Goal: Task Accomplishment & Management: Manage account settings

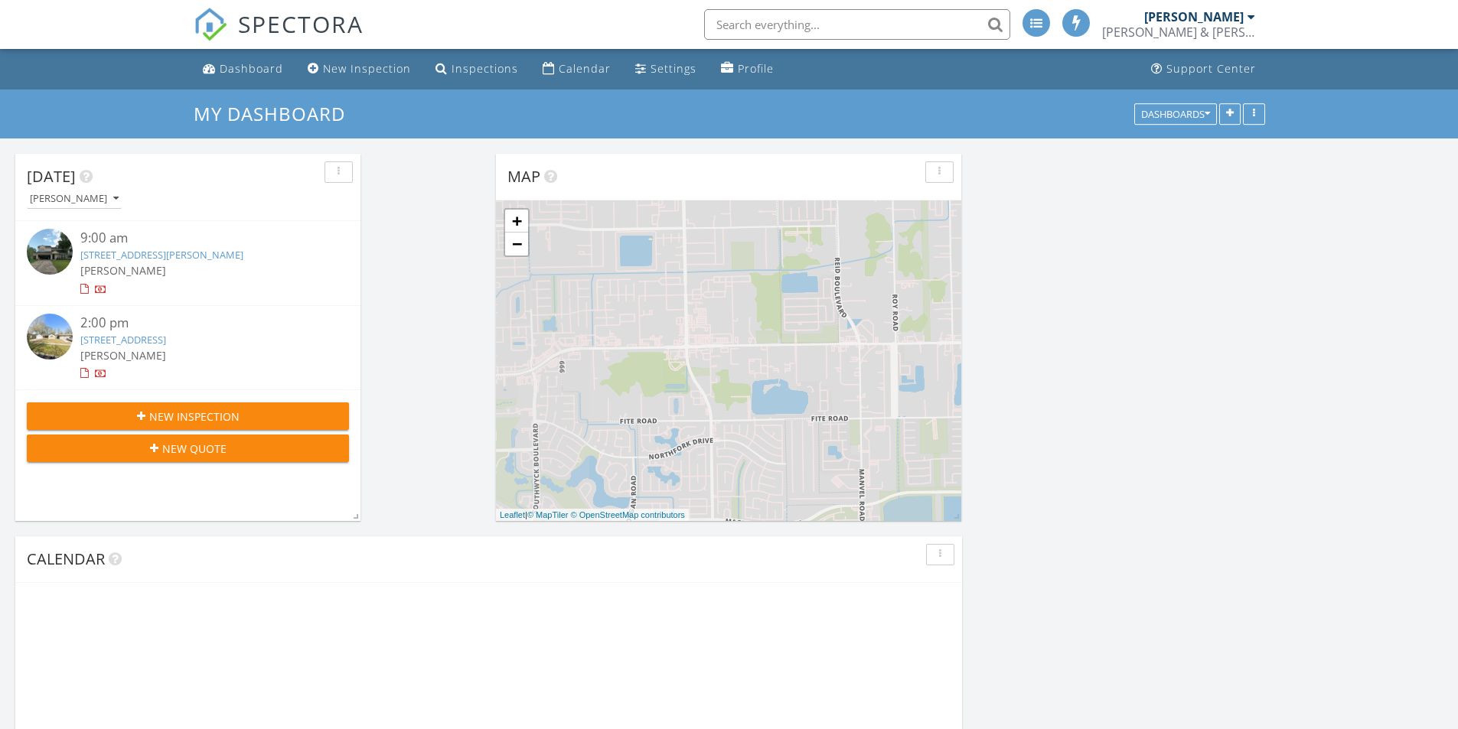
scroll to position [8, 8]
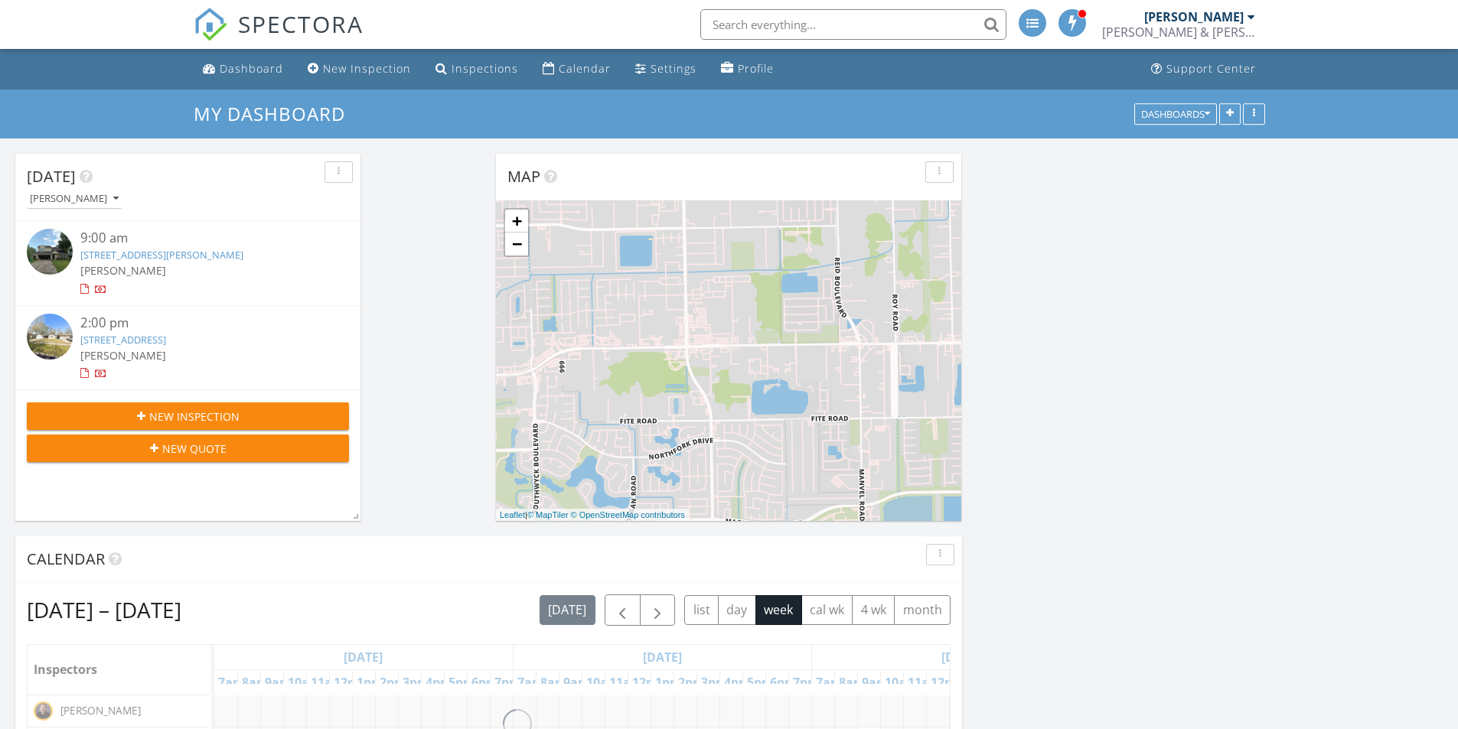
click at [195, 257] on link "2512 Sawyer Dr, Seabrook, TX 77586" at bounding box center [161, 255] width 163 height 14
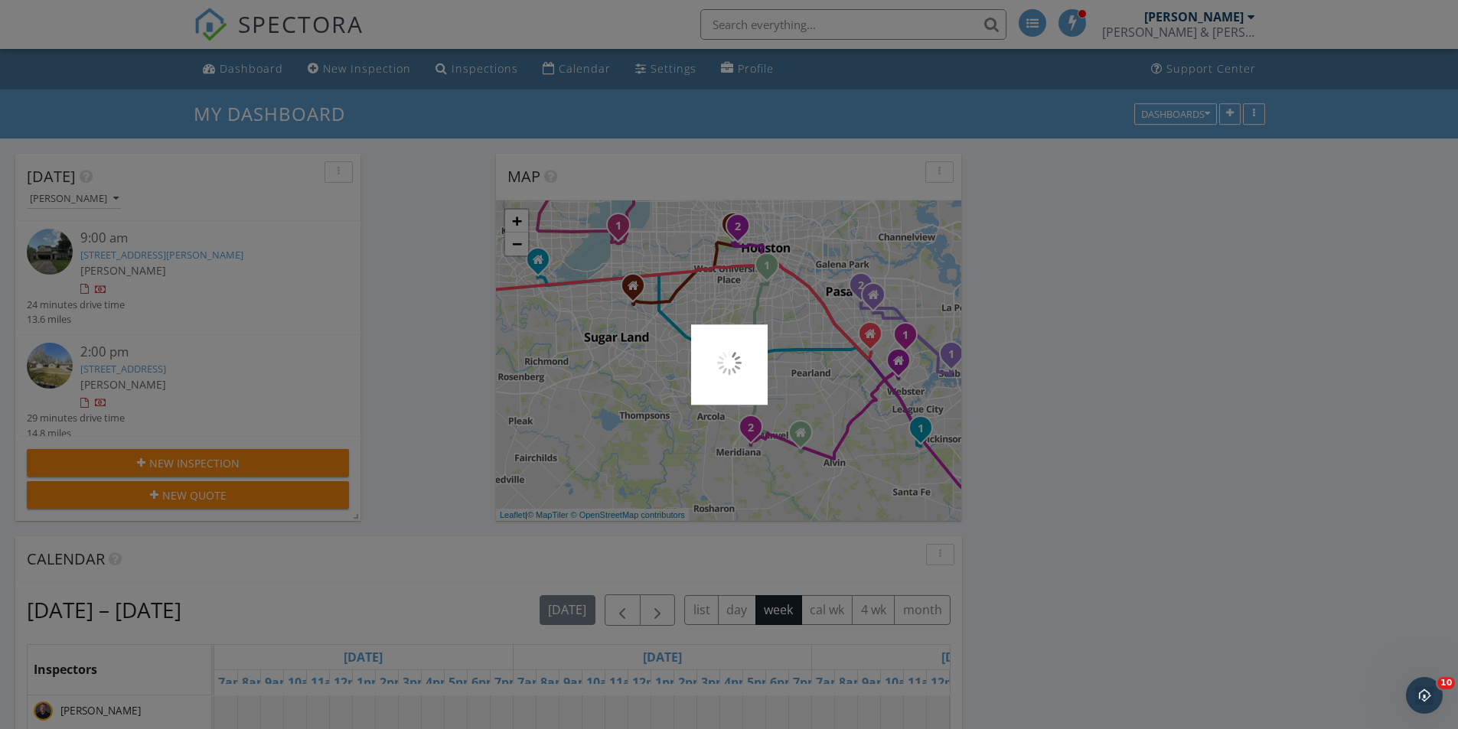
scroll to position [0, 0]
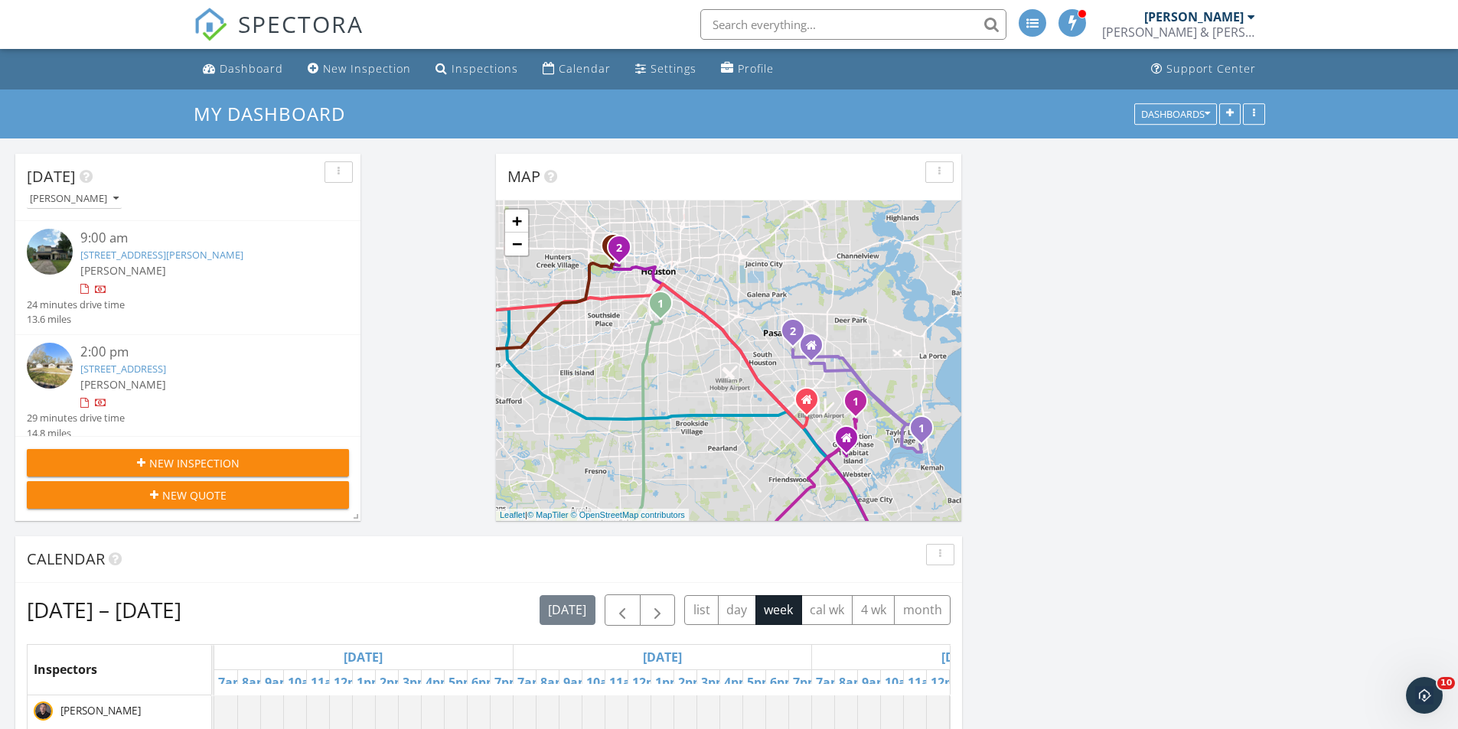
click at [229, 258] on link "2512 Sawyer Dr, Seabrook, TX 77586" at bounding box center [161, 255] width 163 height 14
